Goal: Task Accomplishment & Management: Use online tool/utility

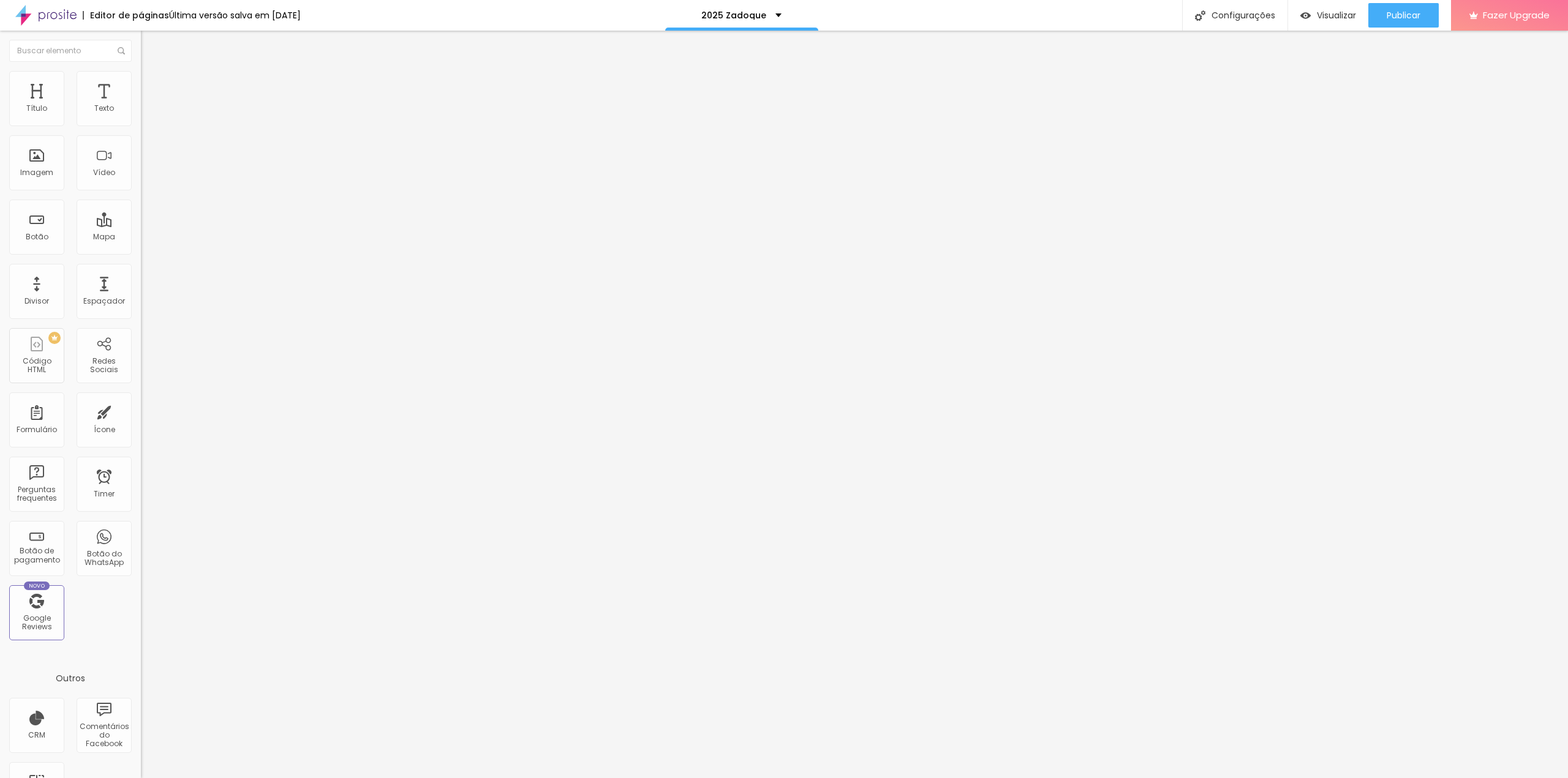
click at [140, 123] on img at bounding box center [144, 127] width 8 height 8
click at [73, 776] on span "Editor de formulário" at bounding box center [37, 781] width 73 height 10
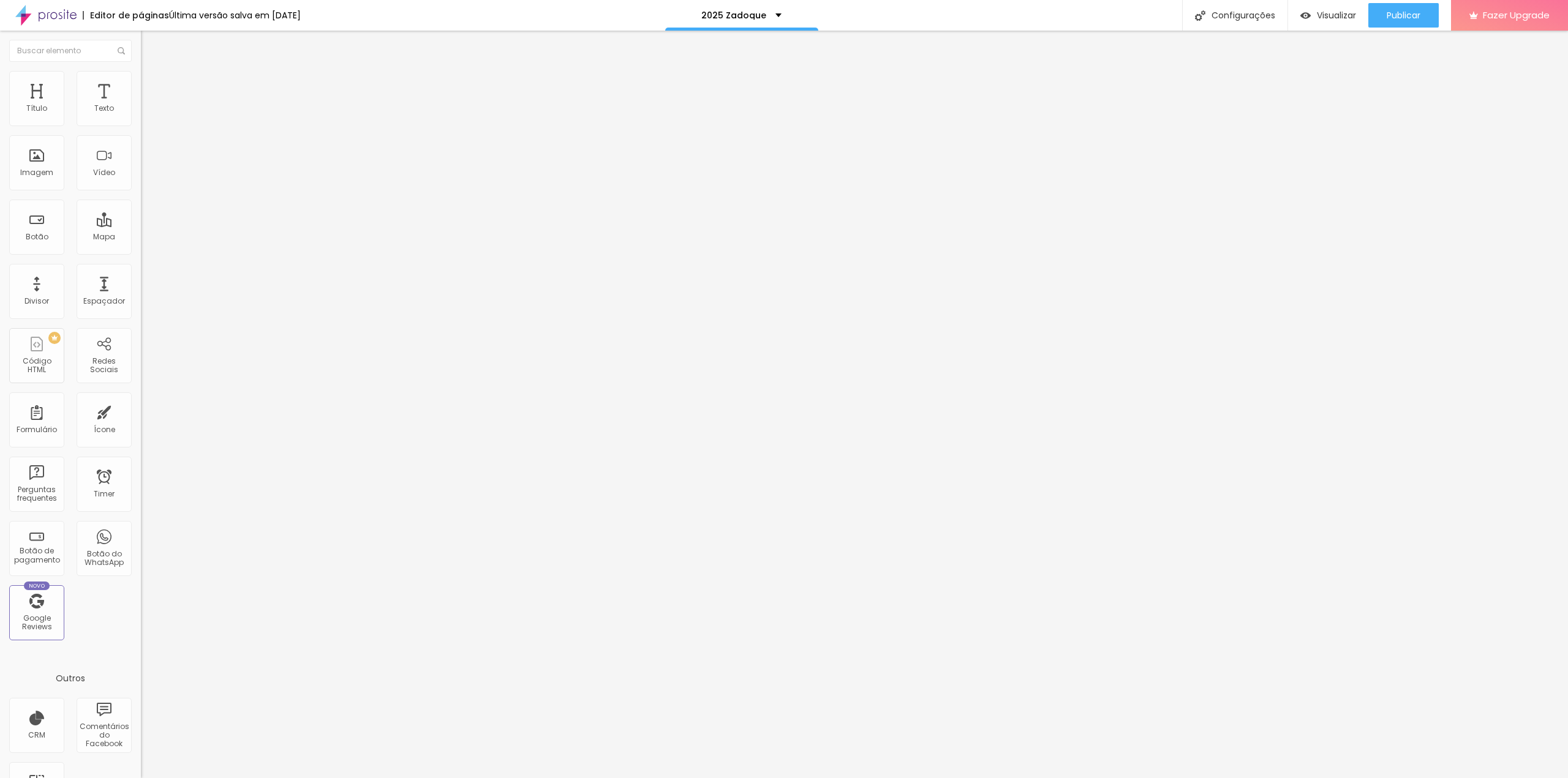
drag, startPoint x: 642, startPoint y: 336, endPoint x: 639, endPoint y: 322, distance: 14.3
type input "R$ 295,00 fotos digitais + 20 ampliações 15x21cm + álbum (brinde)brinde"
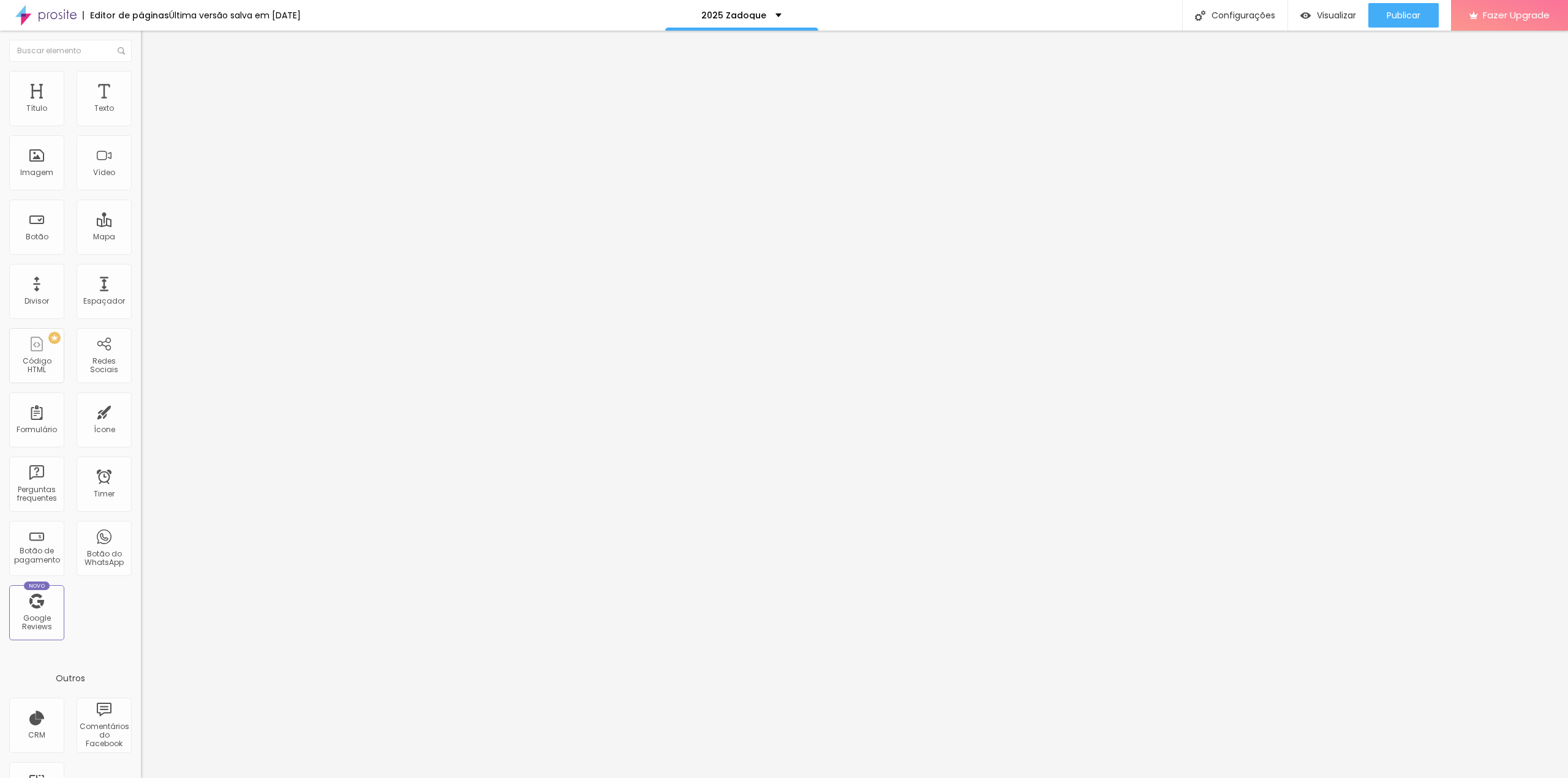
type input "R$ 230,00 - 15 fotos digitais + 15 ampliações 15x21cm + álbum (brinde)"
type input "R$ 295,00 - 20 fotos digitais + 20 ampliações 15x21cm + álbum (brinde)brinde"
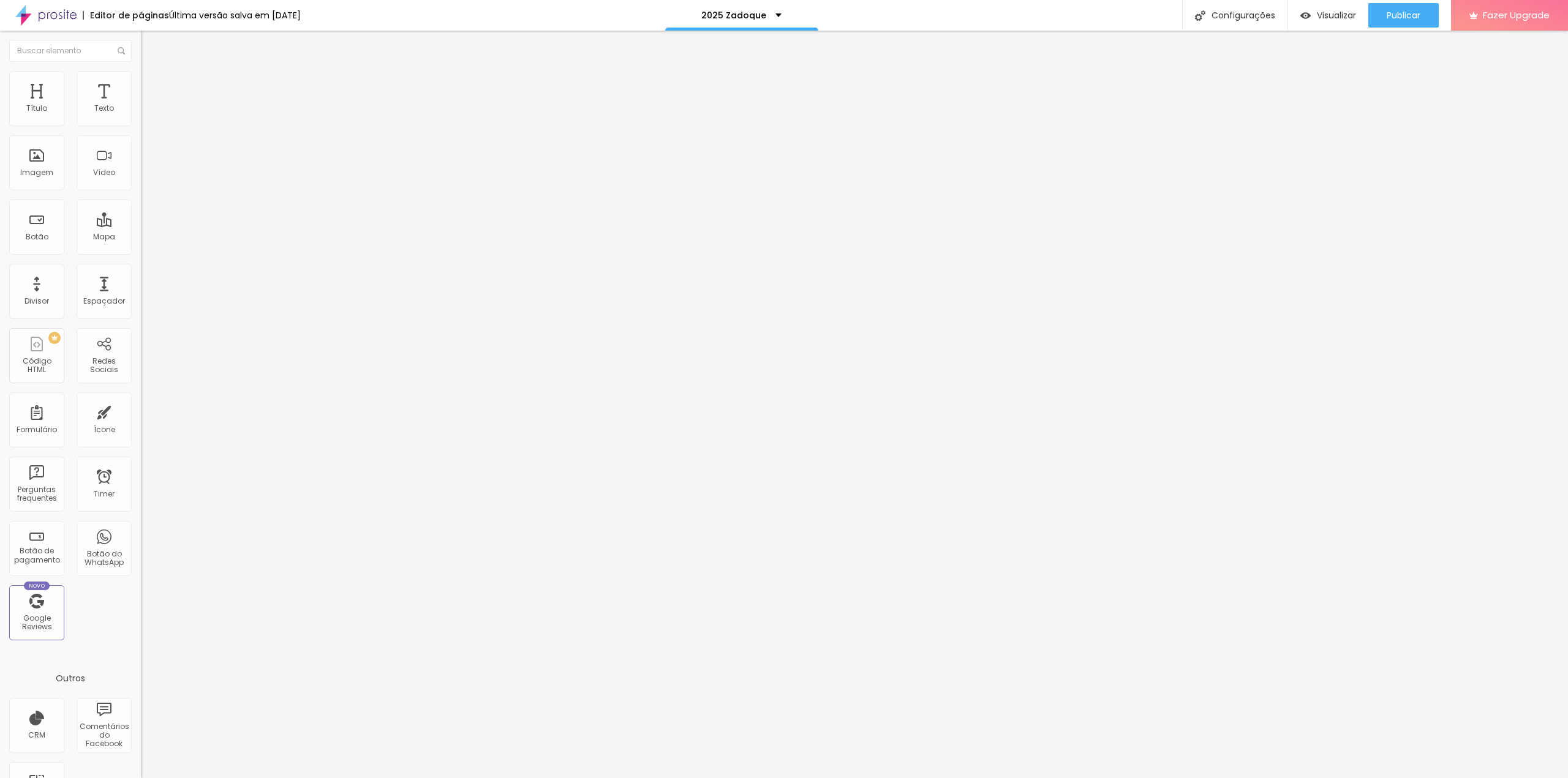
type input "R$170,00 - 10 fotos digitais + 10 ampliações 15x21cm"
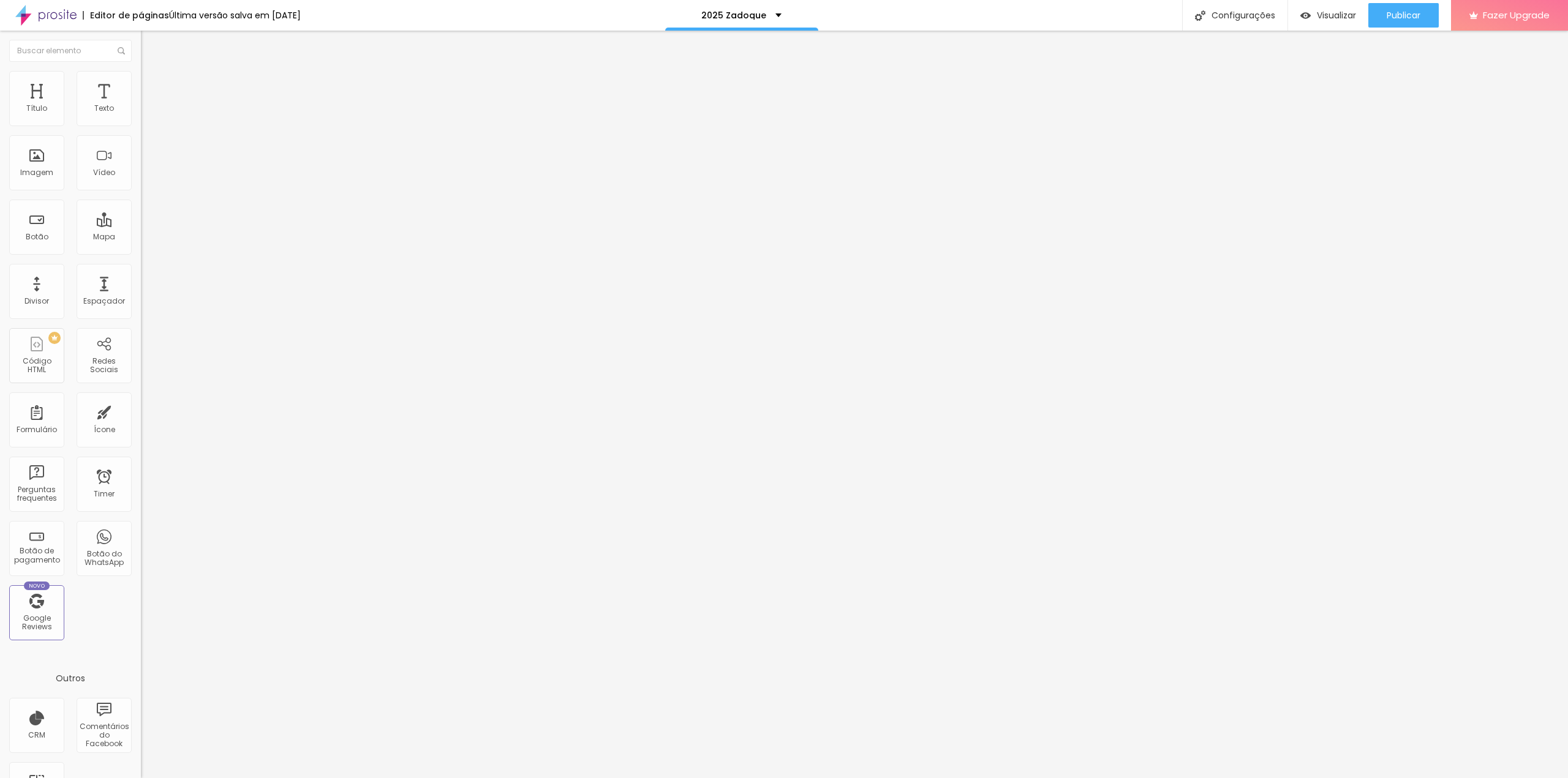
type input "R$ 70,00 - Aluguel da beca"
click at [1335, 15] on span "Visualizar" at bounding box center [1336, 15] width 39 height 10
click at [1376, 12] on button "Publicar" at bounding box center [1403, 15] width 71 height 25
